Goal: Navigation & Orientation: Understand site structure

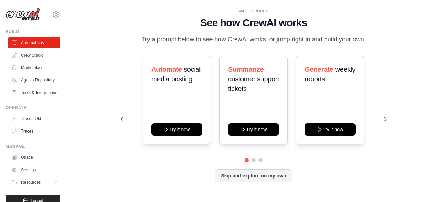
scroll to position [21, 0]
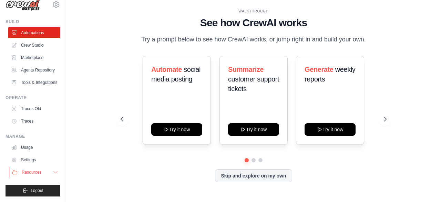
click at [21, 175] on button "Resources" at bounding box center [35, 171] width 52 height 11
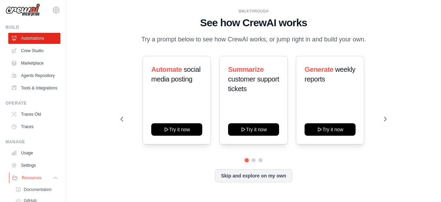
scroll to position [0, 0]
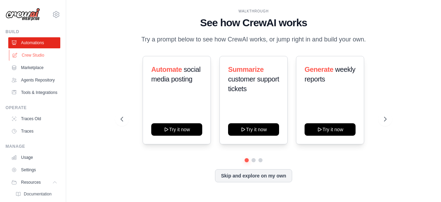
click at [39, 52] on link "Crew Studio" at bounding box center [35, 55] width 52 height 11
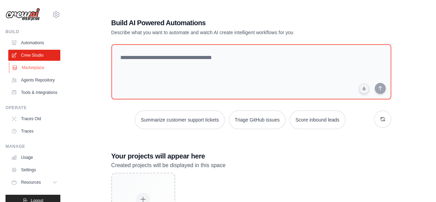
click at [35, 65] on link "Marketplace" at bounding box center [35, 67] width 52 height 11
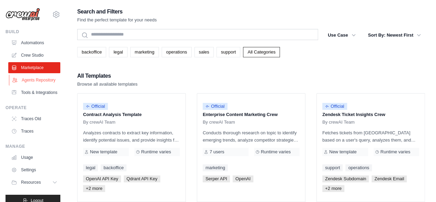
click at [32, 85] on link "Agents Repository" at bounding box center [35, 79] width 52 height 11
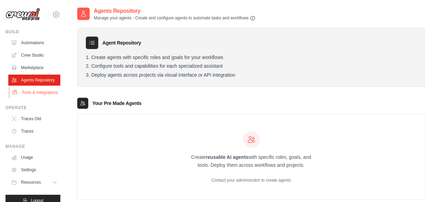
click at [29, 98] on link "Tools & Integrations" at bounding box center [35, 92] width 52 height 11
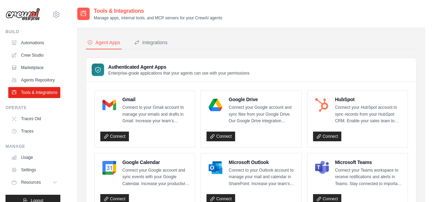
scroll to position [21, 0]
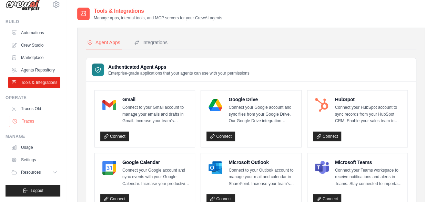
click at [32, 120] on link "Traces" at bounding box center [35, 120] width 52 height 11
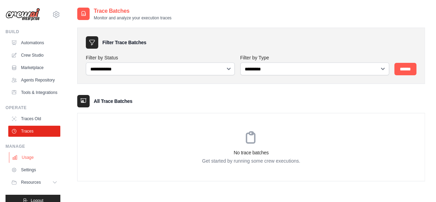
click at [26, 163] on link "Usage" at bounding box center [35, 157] width 52 height 11
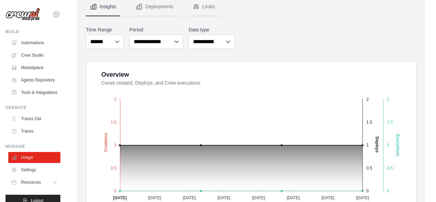
scroll to position [68, 0]
